Goal: Transaction & Acquisition: Purchase product/service

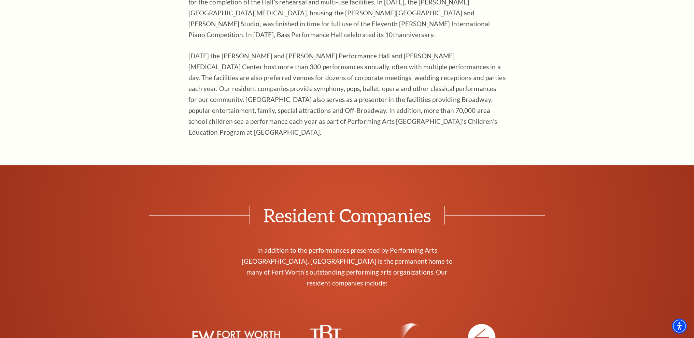
scroll to position [1025, 0]
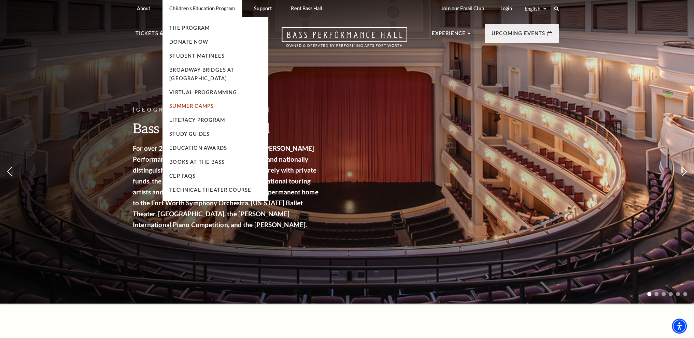
drag, startPoint x: 201, startPoint y: 111, endPoint x: 186, endPoint y: 103, distance: 17.4
drag, startPoint x: 186, startPoint y: 103, endPoint x: 180, endPoint y: 107, distance: 7.0
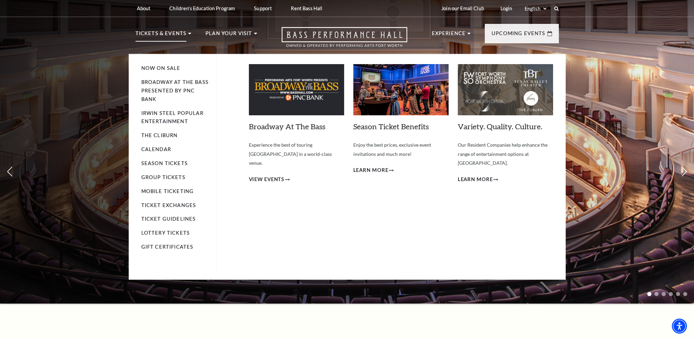
click at [161, 39] on p "Tickets & Events" at bounding box center [161, 35] width 51 height 12
click at [148, 70] on link "Now On Sale" at bounding box center [160, 68] width 39 height 6
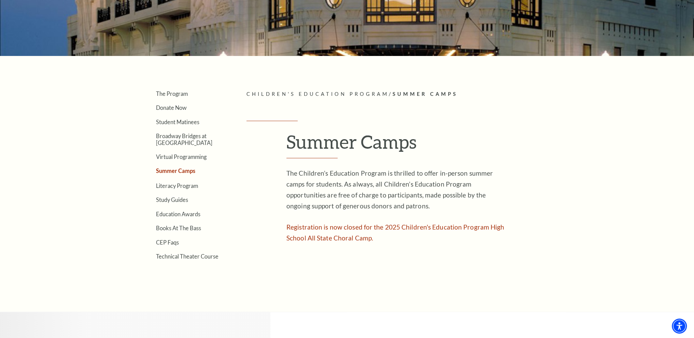
scroll to position [137, 0]
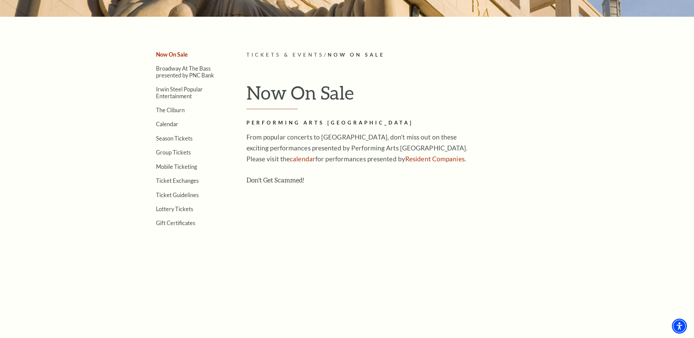
scroll to position [171, 0]
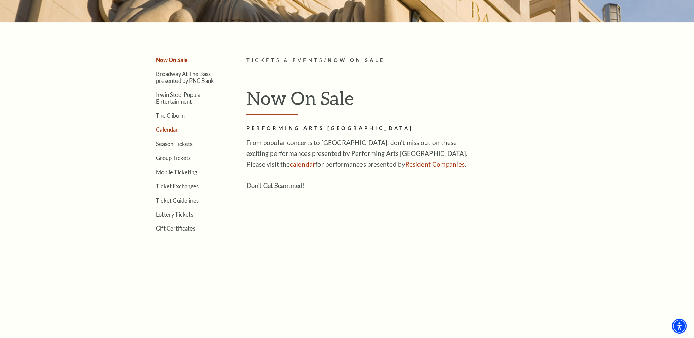
click at [174, 128] on link "Calendar" at bounding box center [167, 129] width 22 height 6
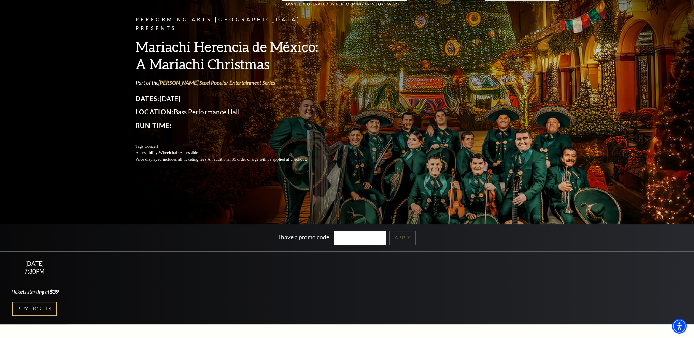
scroll to position [137, 0]
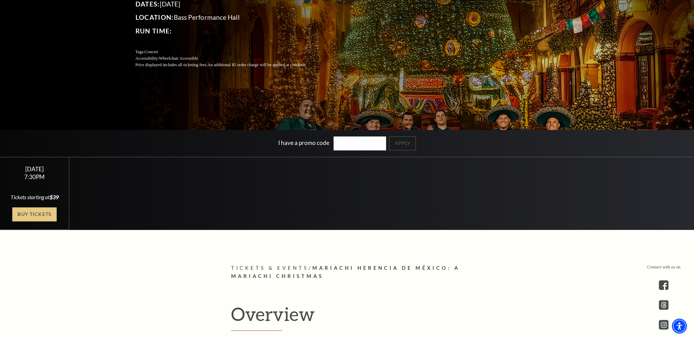
click at [41, 219] on link "Buy Tickets" at bounding box center [34, 215] width 44 height 14
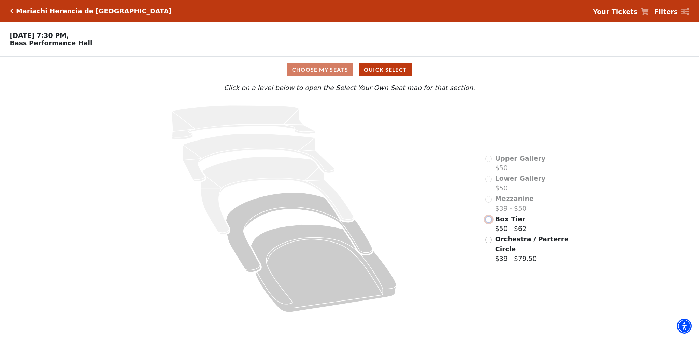
click at [492, 217] on input "Box Tier$50 - $62\a" at bounding box center [489, 220] width 6 height 6
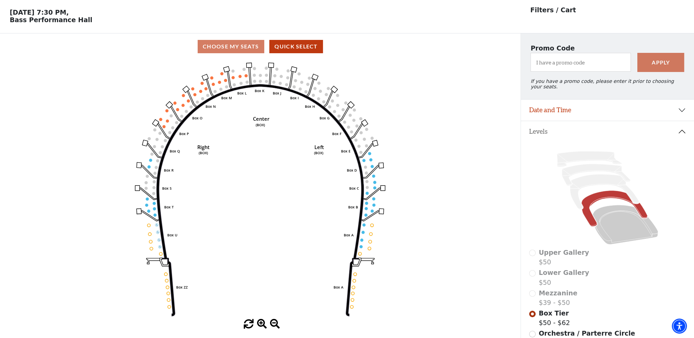
scroll to position [31, 0]
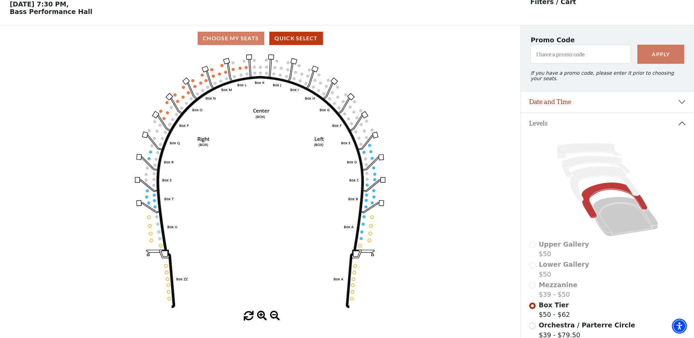
click at [241, 71] on icon "Left (BOX) Right (BOX) Center (BOX) Box ZZ Box U Box T Box S Box R Box Q Box P …" at bounding box center [260, 182] width 469 height 260
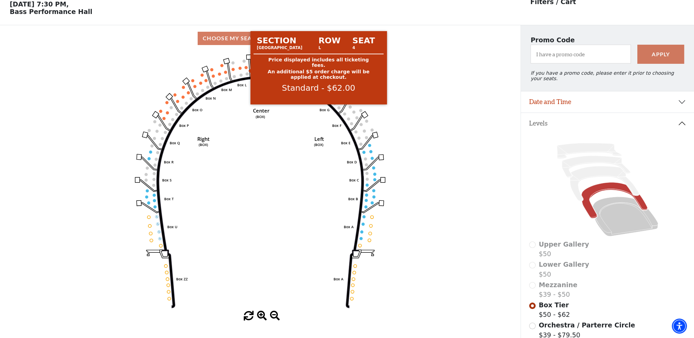
click at [246, 69] on circle at bounding box center [246, 67] width 3 height 3
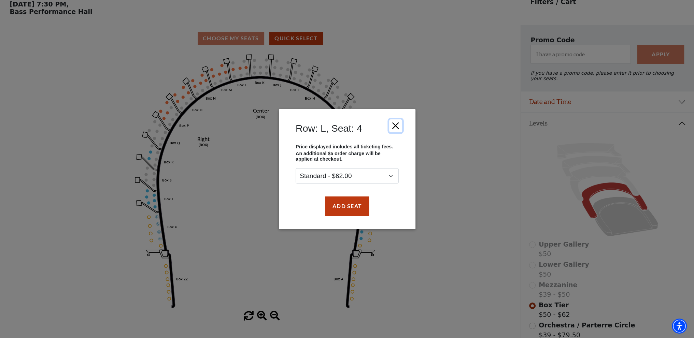
click at [393, 124] on button "Close" at bounding box center [395, 125] width 13 height 13
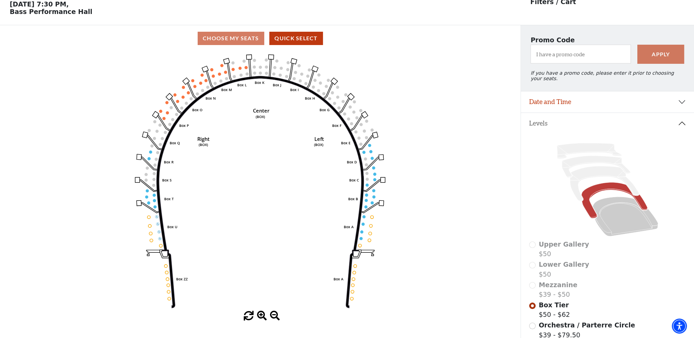
scroll to position [0, 0]
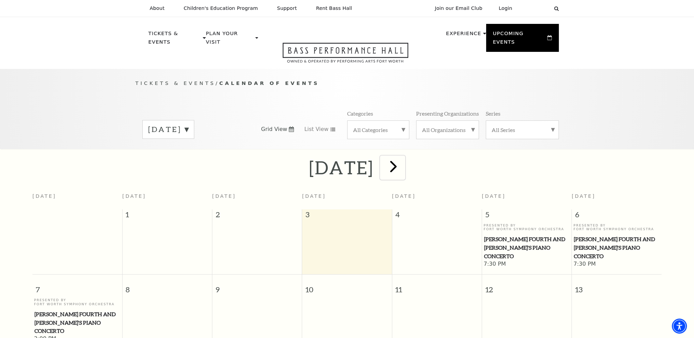
click at [403, 163] on span "next" at bounding box center [393, 166] width 19 height 19
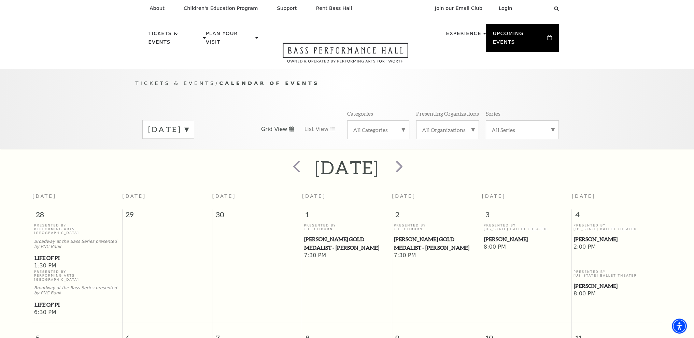
click at [189, 124] on label "[DATE]" at bounding box center [168, 129] width 40 height 11
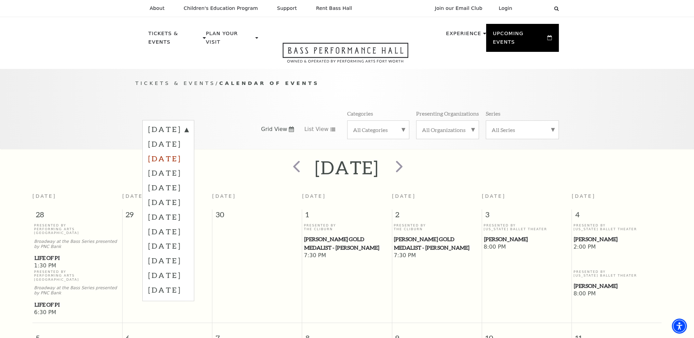
click at [186, 151] on label "[DATE]" at bounding box center [168, 158] width 40 height 15
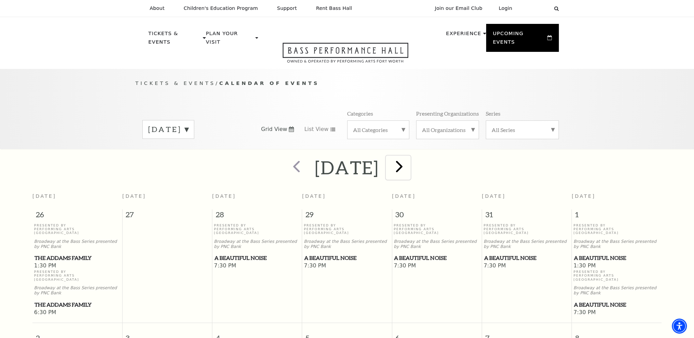
click at [409, 164] on span "next" at bounding box center [399, 166] width 19 height 19
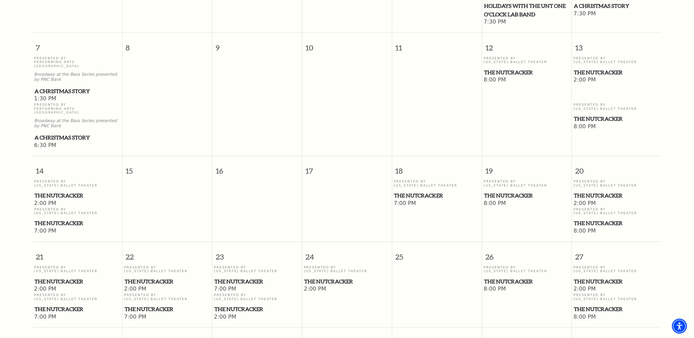
scroll to position [299, 0]
click at [496, 68] on span "The Nutcracker" at bounding box center [527, 72] width 86 height 9
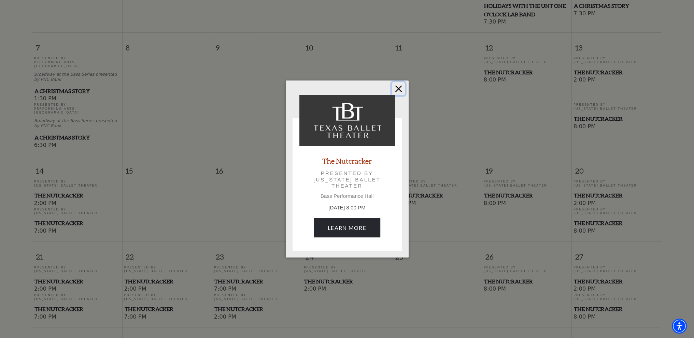
click at [396, 87] on button "Close" at bounding box center [398, 88] width 13 height 13
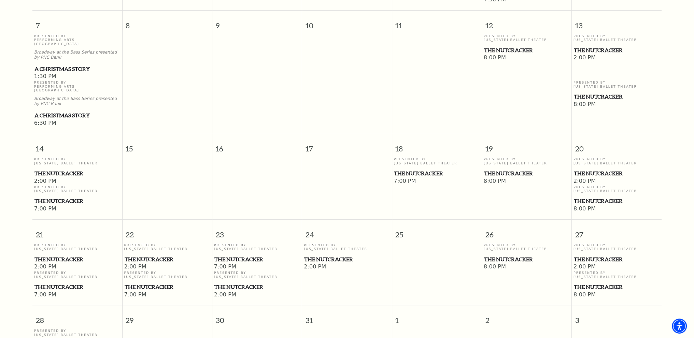
scroll to position [333, 0]
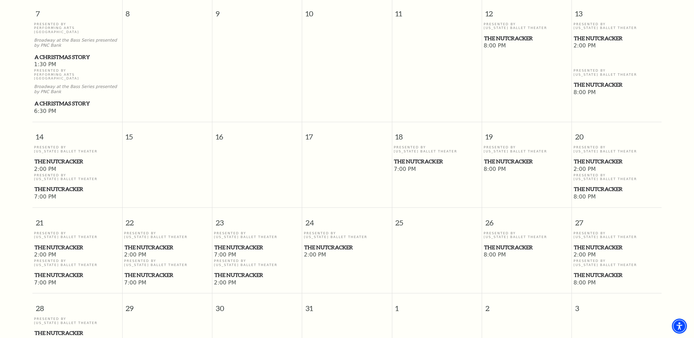
click at [154, 243] on span "The Nutcracker" at bounding box center [168, 247] width 86 height 9
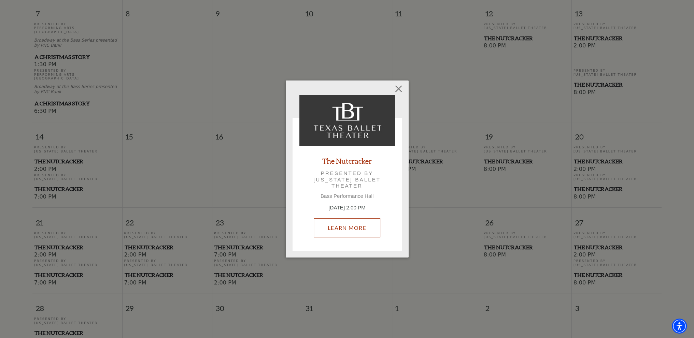
click at [342, 229] on link "Learn More" at bounding box center [347, 228] width 67 height 19
click at [402, 87] on button "Close" at bounding box center [398, 88] width 13 height 13
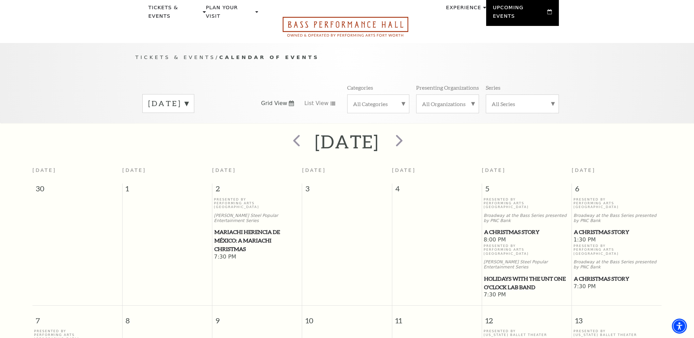
scroll to position [0, 0]
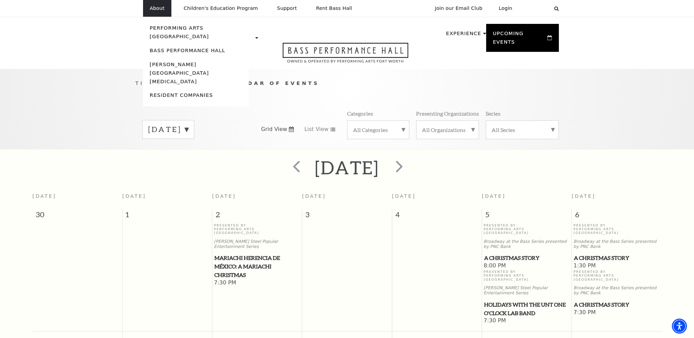
click at [160, 15] on li "About Performing Arts [GEOGRAPHIC_DATA] [PERSON_NAME] [MEDICAL_DATA] Center Res…" at bounding box center [157, 8] width 28 height 17
click at [158, 10] on p "About" at bounding box center [157, 8] width 15 height 6
